Goal: Transaction & Acquisition: Purchase product/service

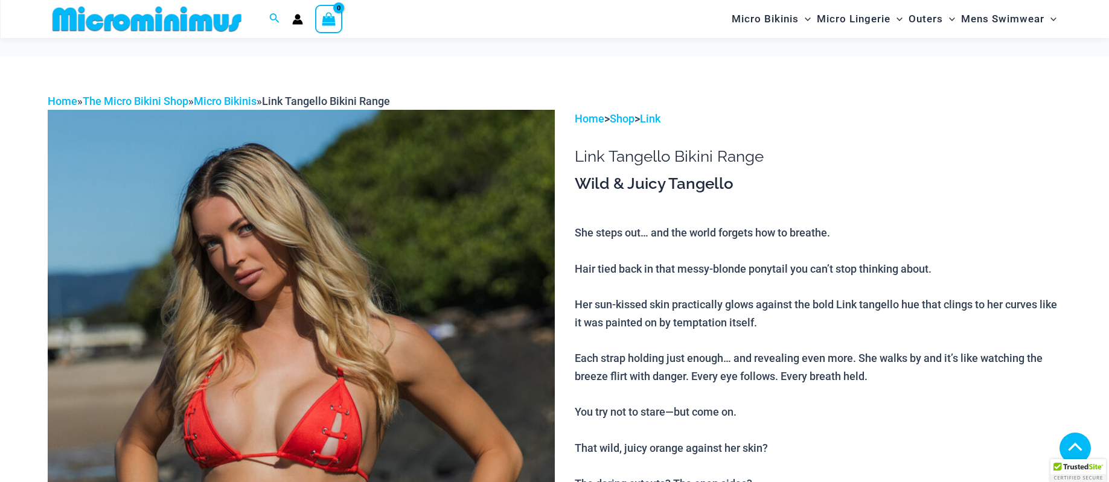
scroll to position [246, 0]
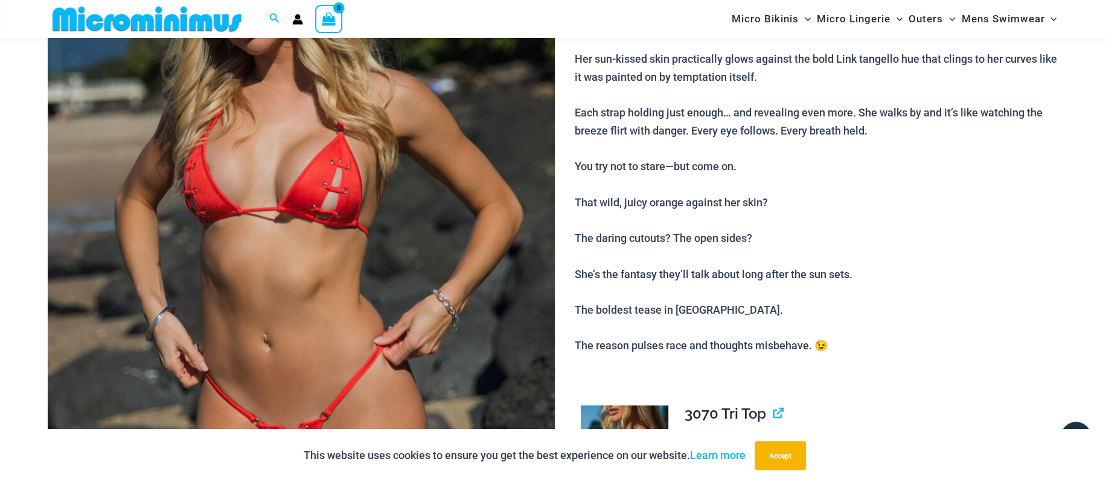
click at [508, 220] on img at bounding box center [301, 244] width 507 height 761
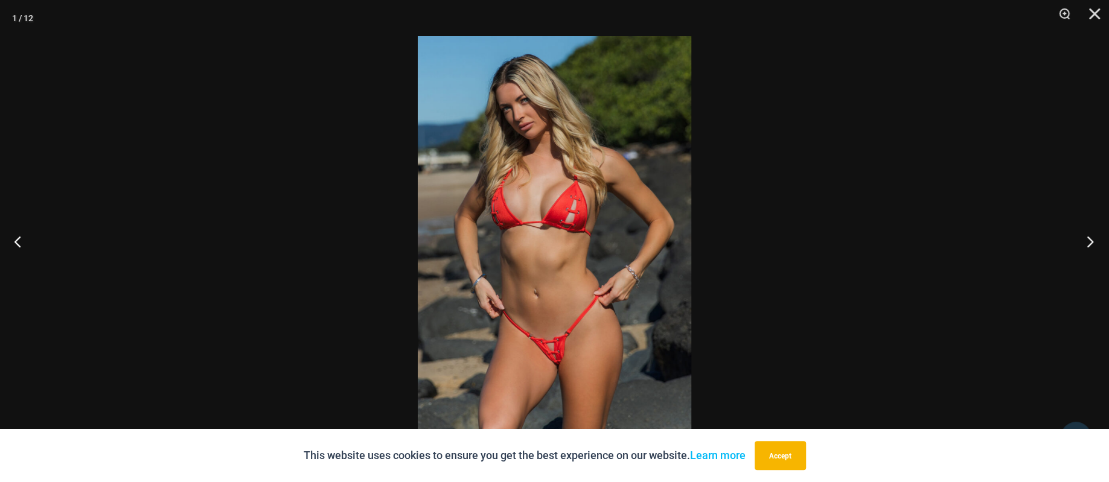
click at [1087, 243] on button "Next" at bounding box center [1086, 241] width 45 height 60
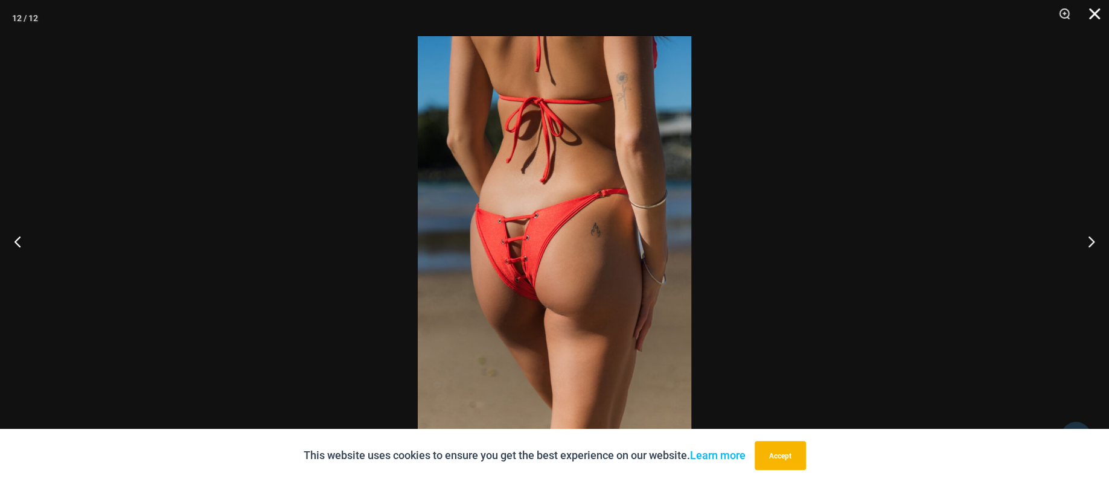
click at [1093, 10] on button "Close" at bounding box center [1090, 18] width 30 height 36
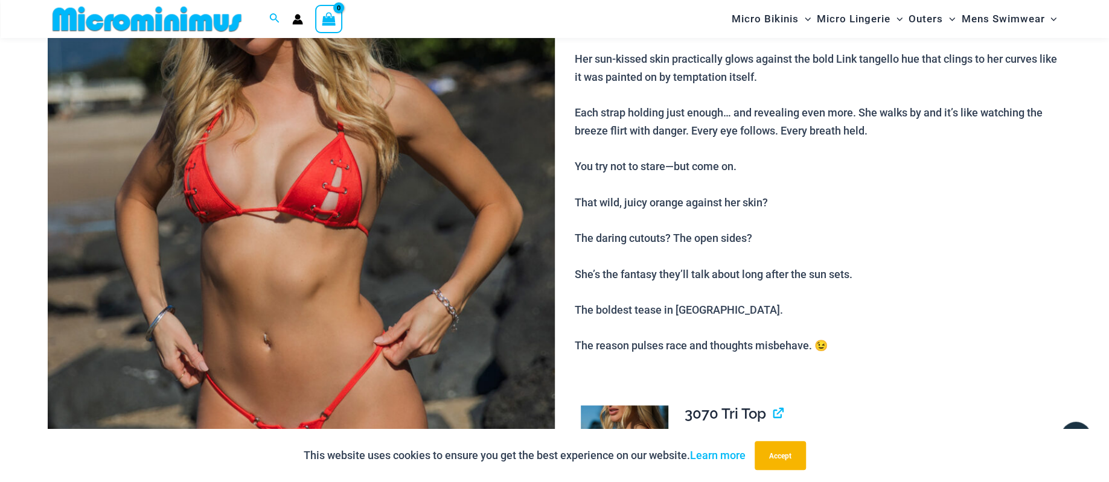
scroll to position [497, 0]
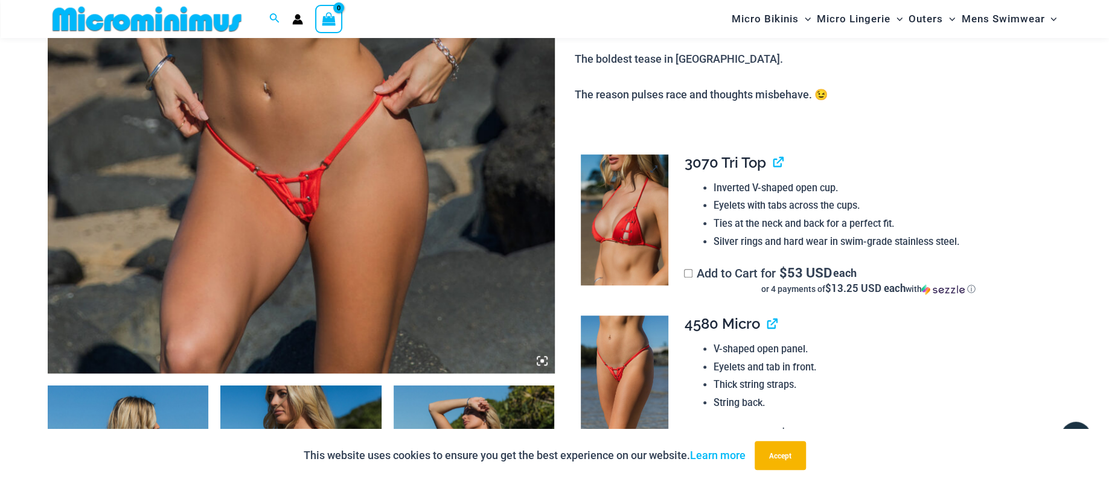
click at [645, 202] on img at bounding box center [625, 221] width 88 height 132
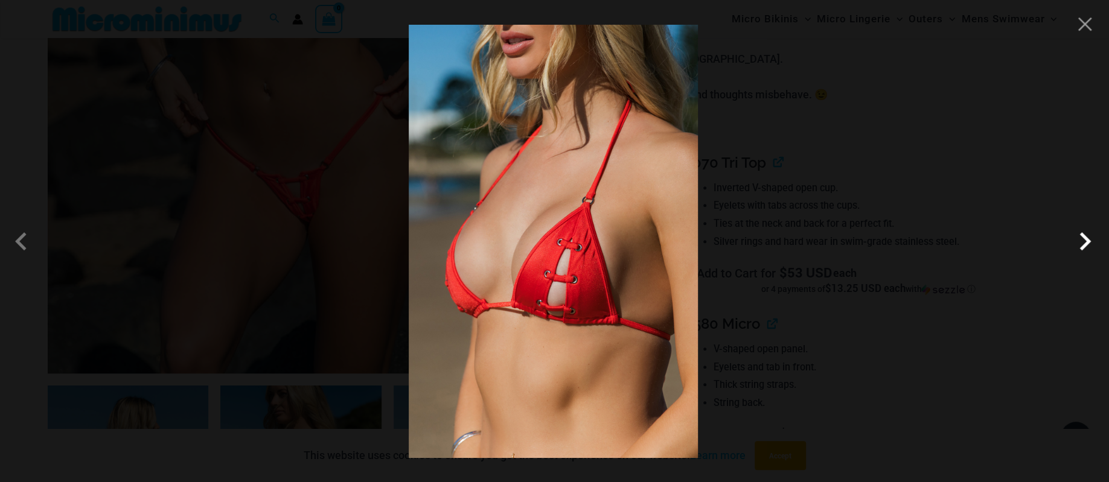
click at [1083, 241] on span at bounding box center [1085, 241] width 36 height 36
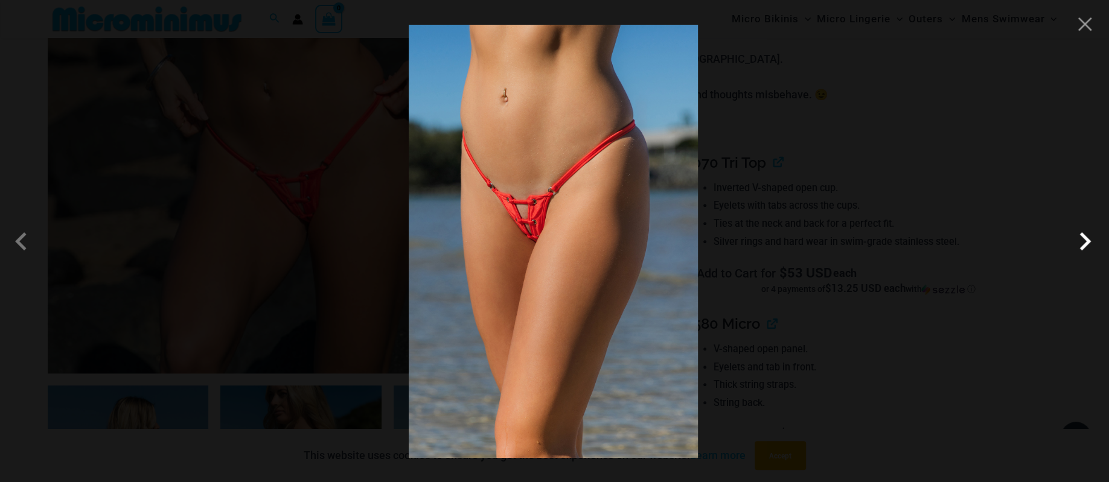
click at [1082, 241] on span at bounding box center [1085, 241] width 36 height 36
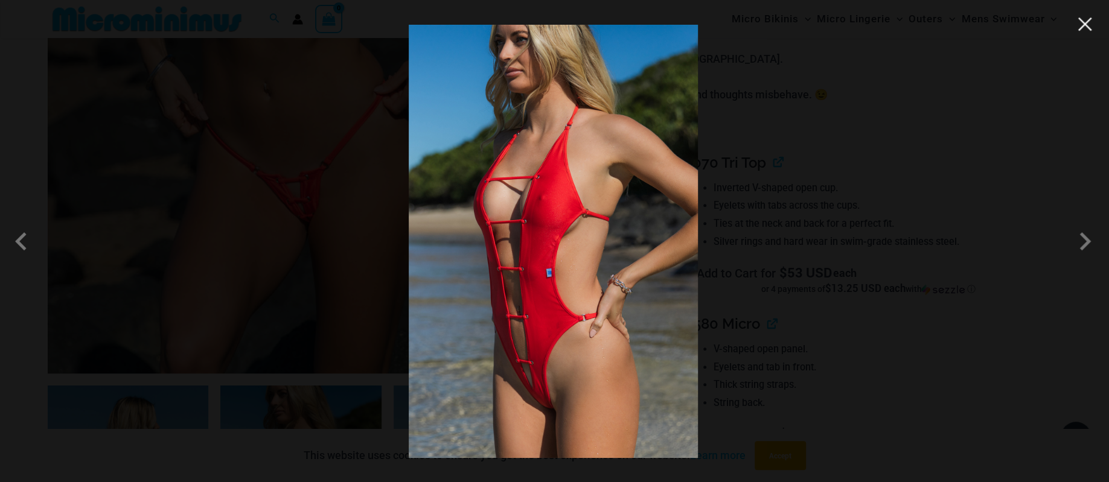
click at [1083, 22] on button "Close" at bounding box center [1085, 24] width 18 height 18
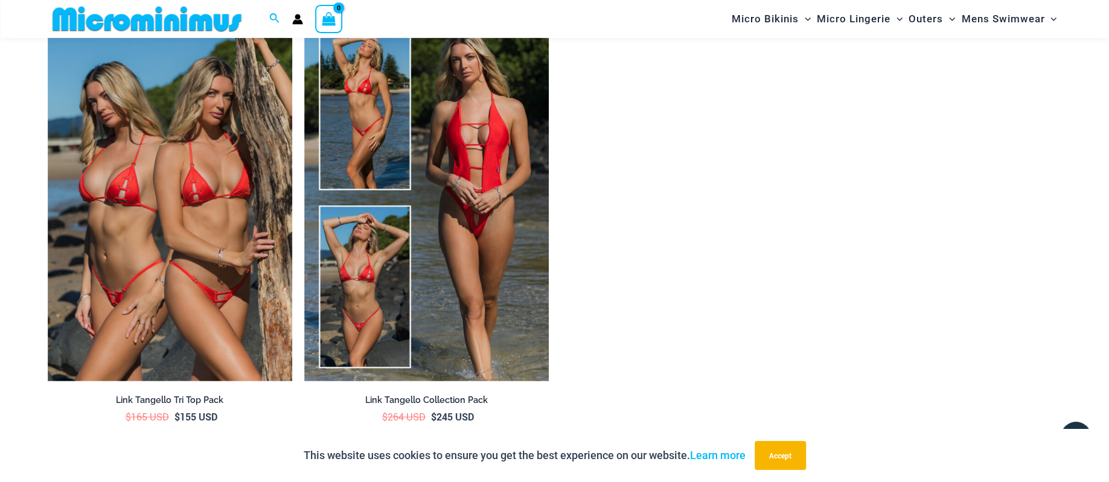
scroll to position [2129, 0]
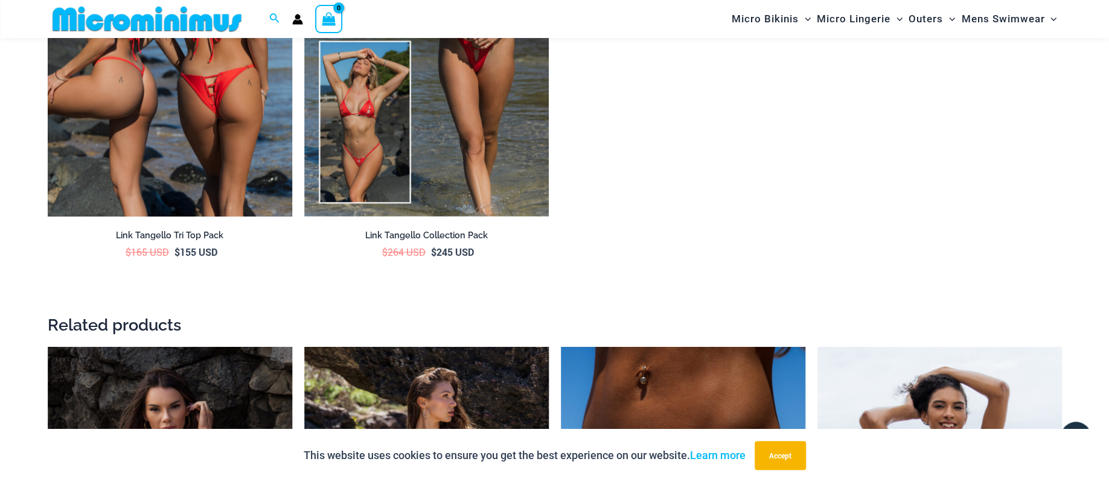
click at [244, 120] on img at bounding box center [170, 33] width 245 height 367
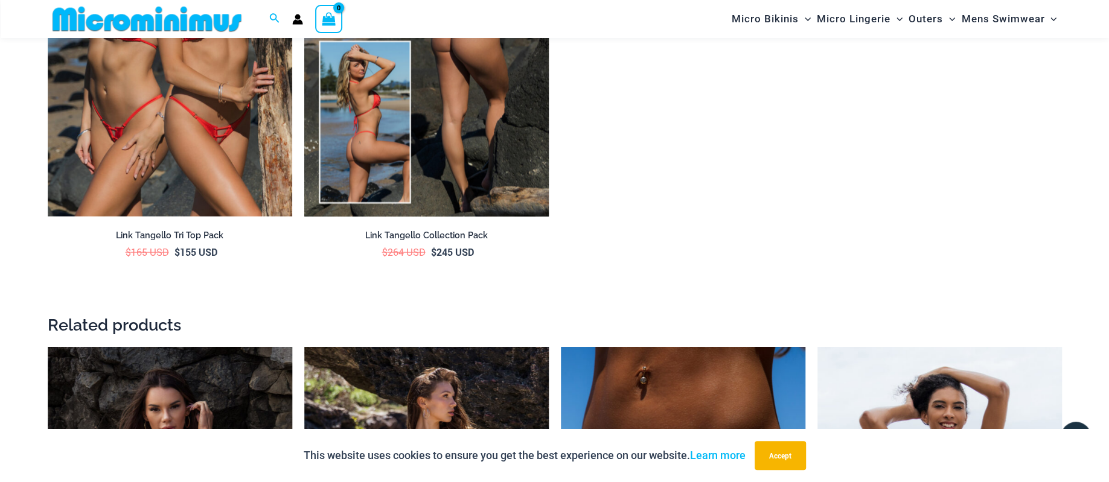
click at [405, 75] on img at bounding box center [426, 33] width 245 height 367
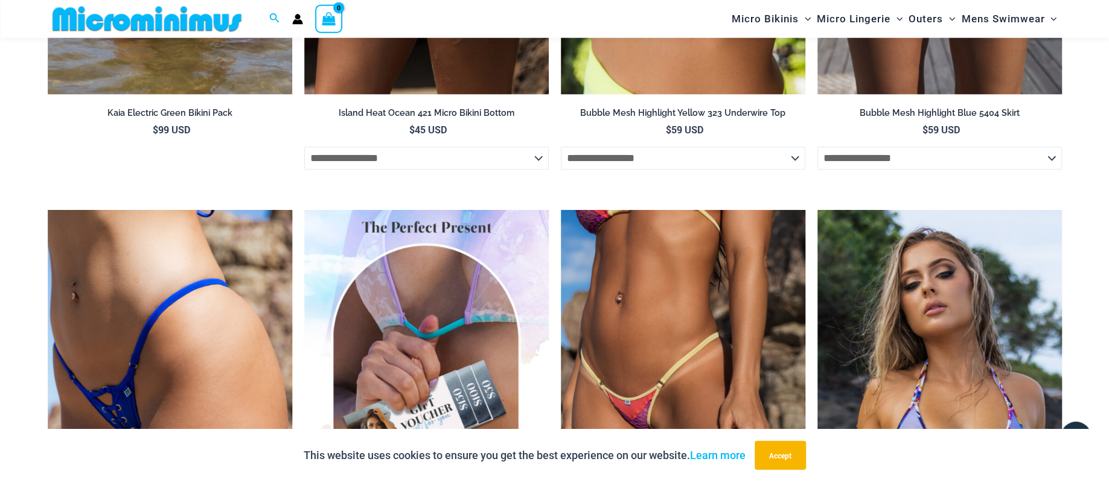
scroll to position [3636, 0]
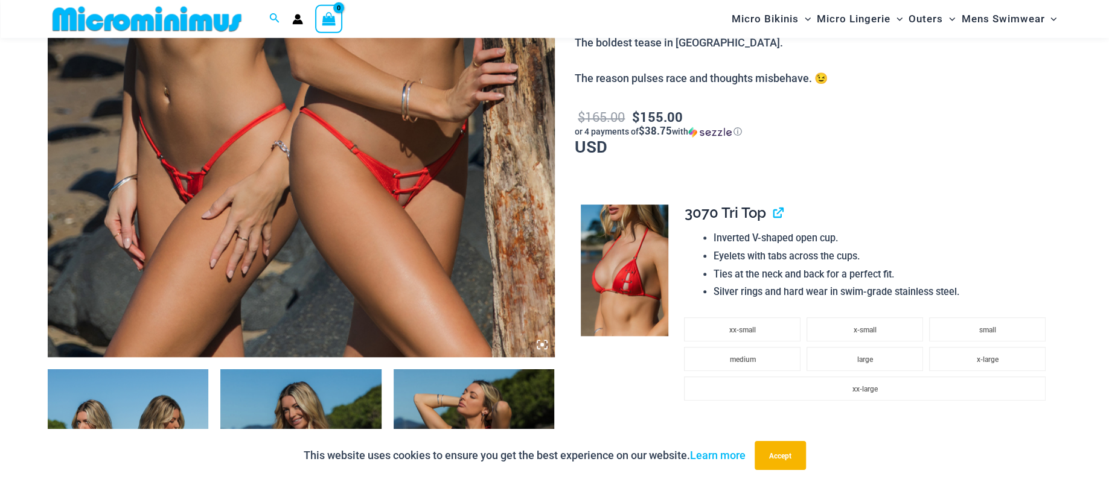
scroll to position [743, 0]
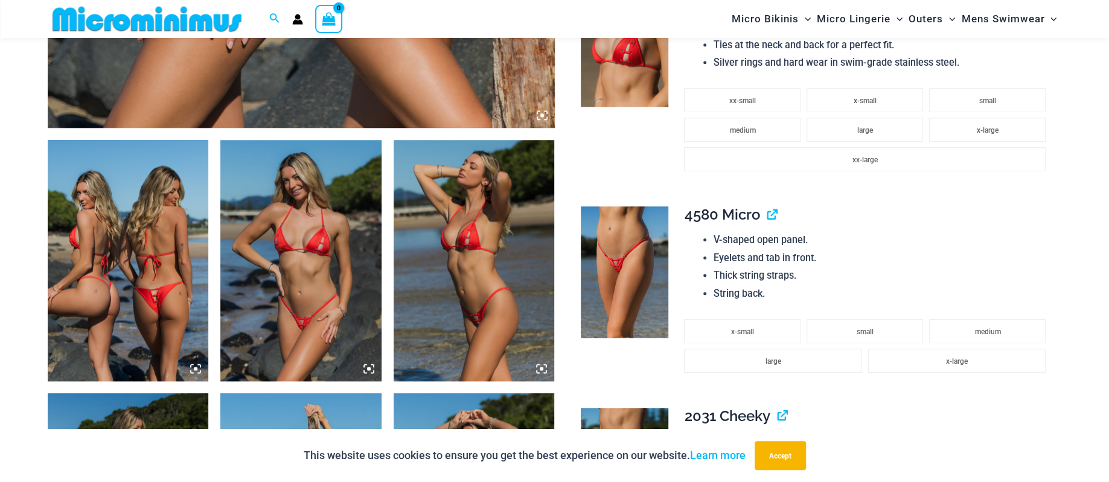
click at [149, 202] on img at bounding box center [128, 260] width 161 height 241
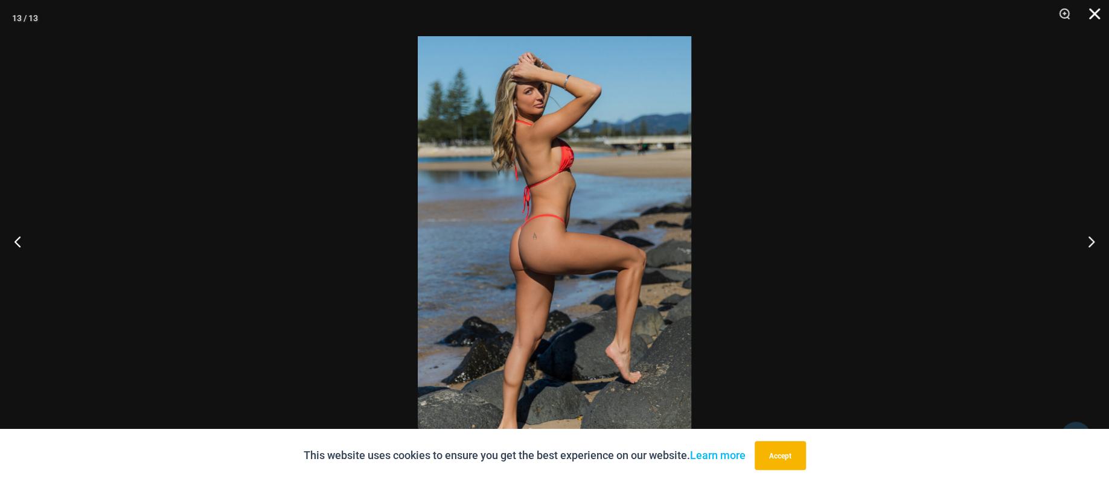
click at [1098, 10] on button "Close" at bounding box center [1090, 18] width 30 height 36
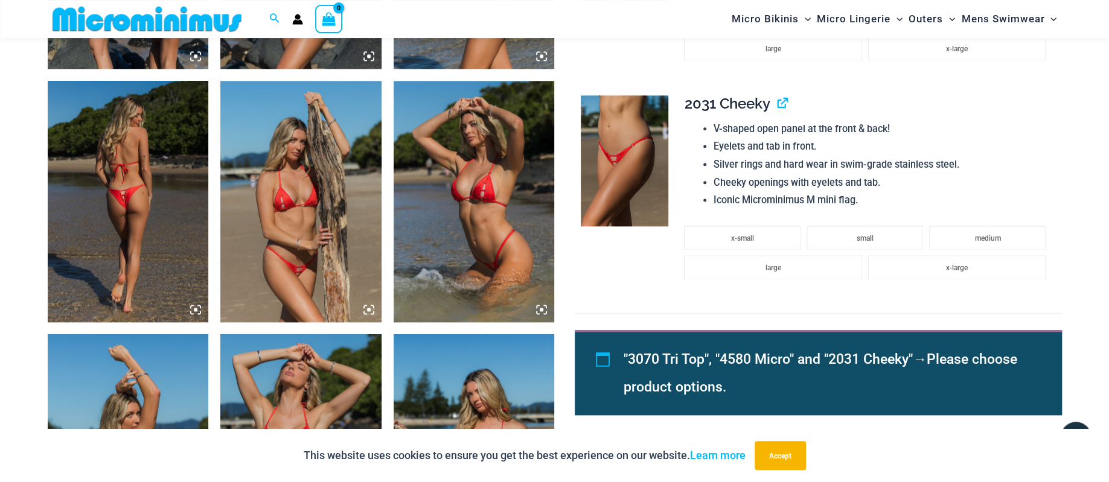
scroll to position [1182, 0]
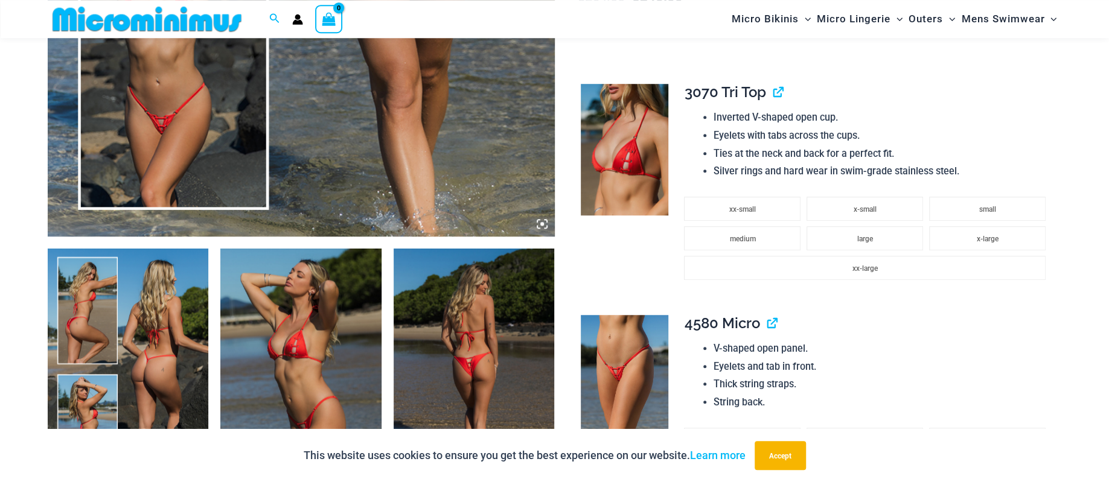
scroll to position [680, 0]
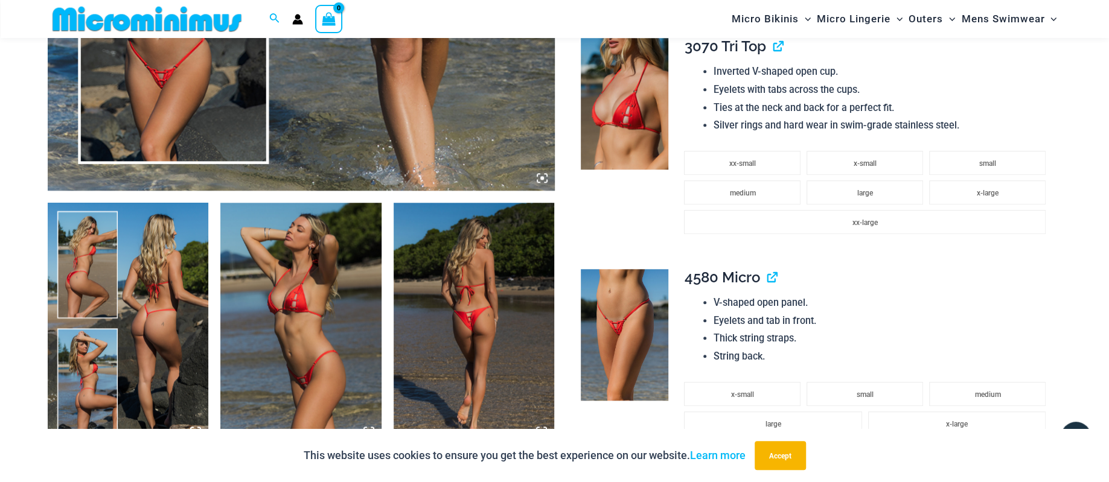
click at [148, 237] on img at bounding box center [128, 323] width 161 height 241
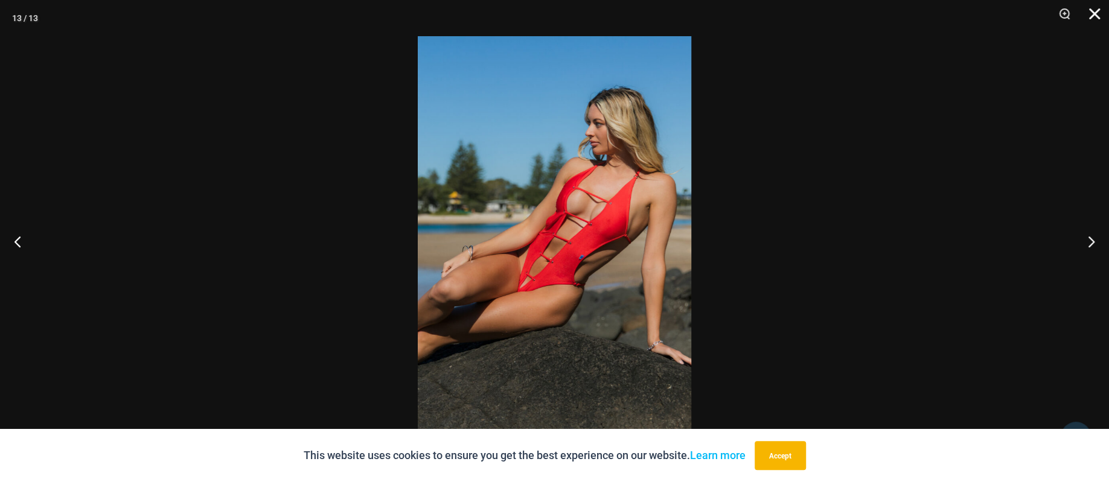
click at [1096, 10] on button "Close" at bounding box center [1090, 18] width 30 height 36
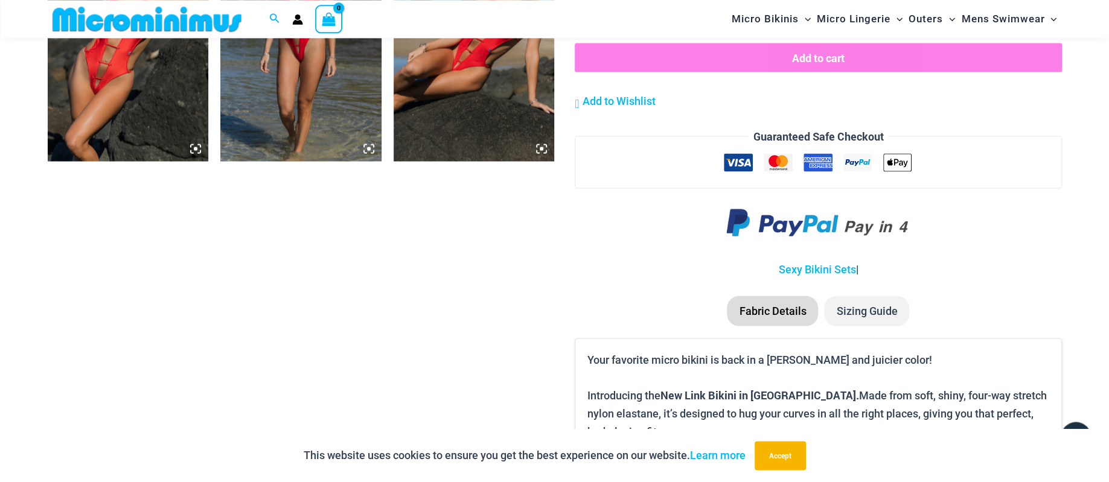
scroll to position [1747, 0]
